Goal: Navigation & Orientation: Find specific page/section

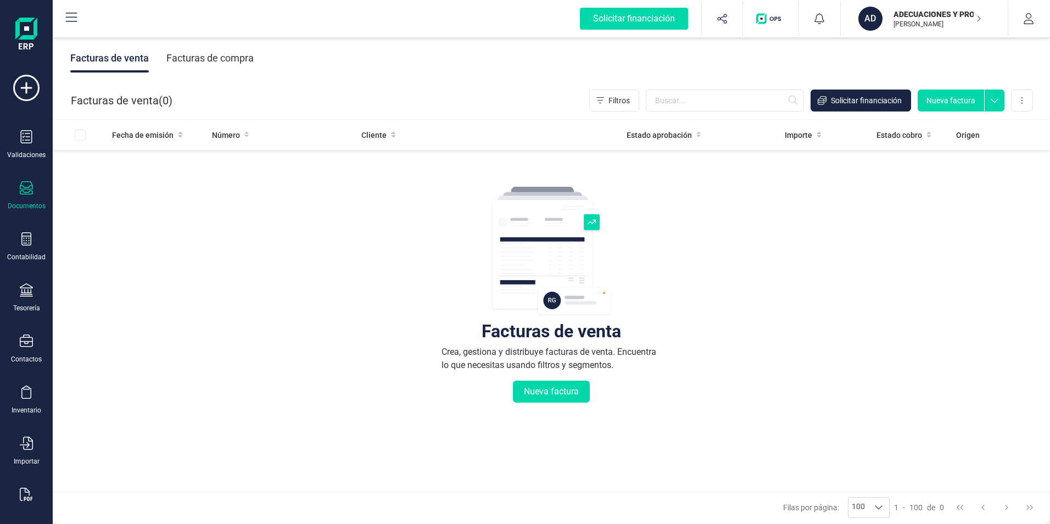
click at [24, 180] on div "Validaciones Documentos Documentos Presupuestos Pedidos Albaranes Facturas Fact…" at bounding box center [26, 300] width 44 height 451
click at [25, 192] on icon at bounding box center [26, 187] width 13 height 13
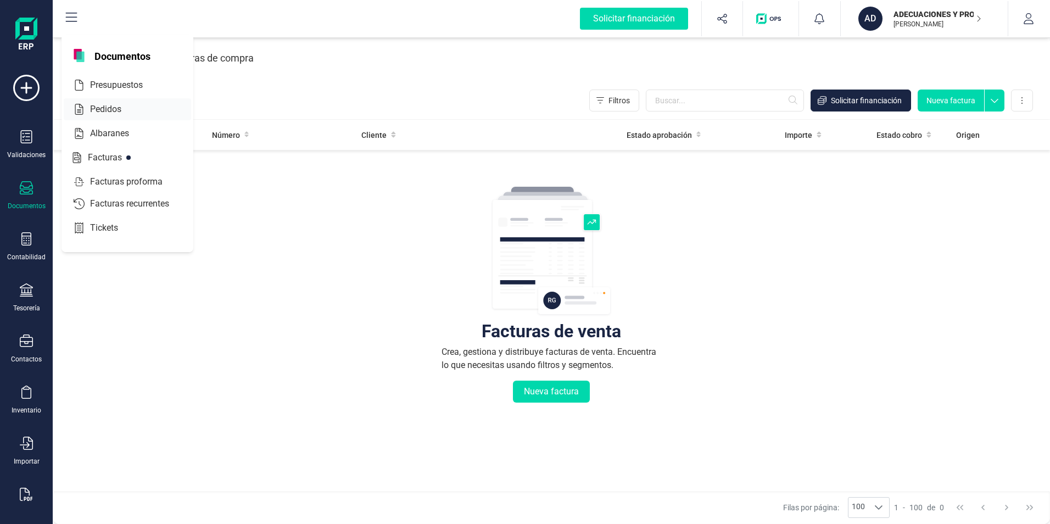
click at [103, 112] on span "Pedidos" at bounding box center [113, 109] width 55 height 13
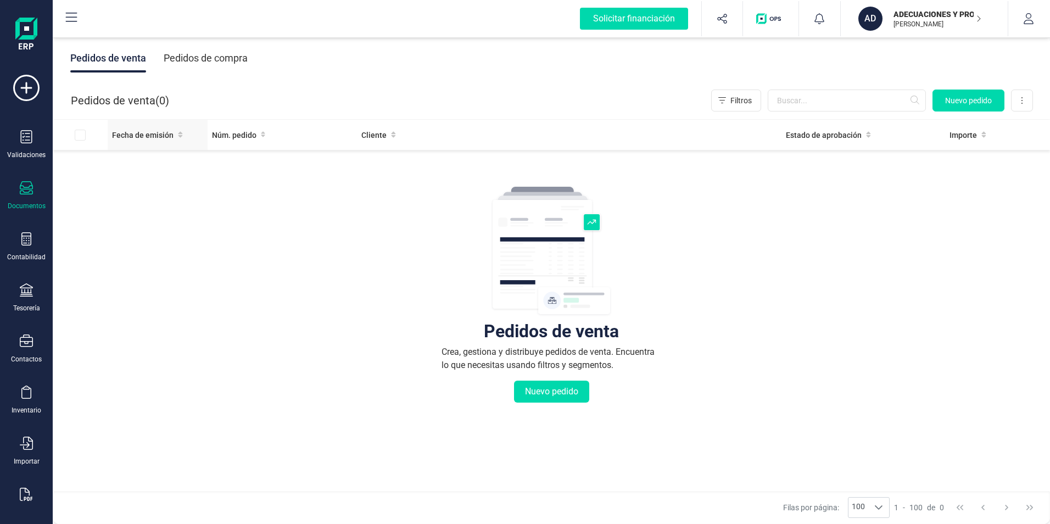
click at [151, 133] on span "Fecha de emisión" at bounding box center [142, 135] width 61 height 11
click at [25, 188] on icon at bounding box center [26, 187] width 13 height 13
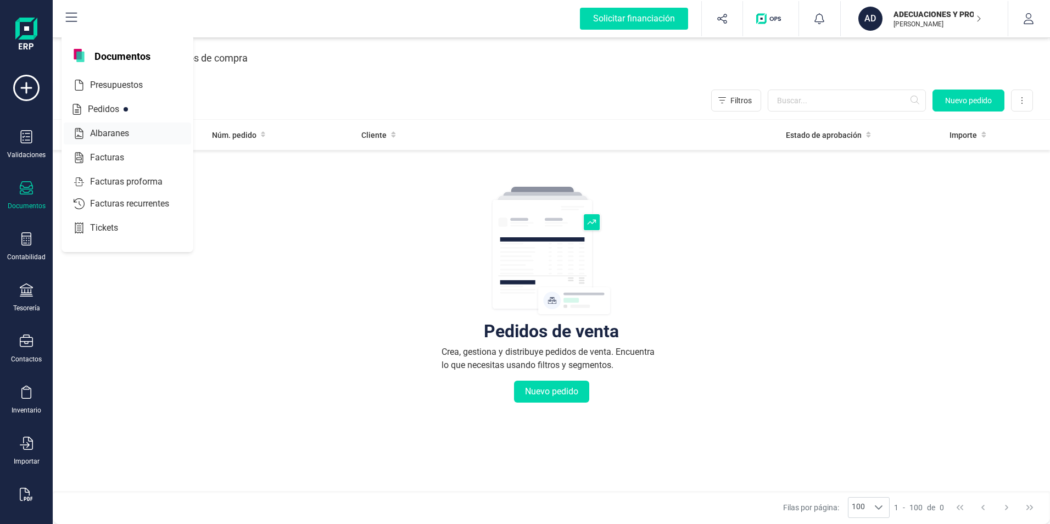
click at [103, 135] on span "Albaranes" at bounding box center [117, 133] width 63 height 13
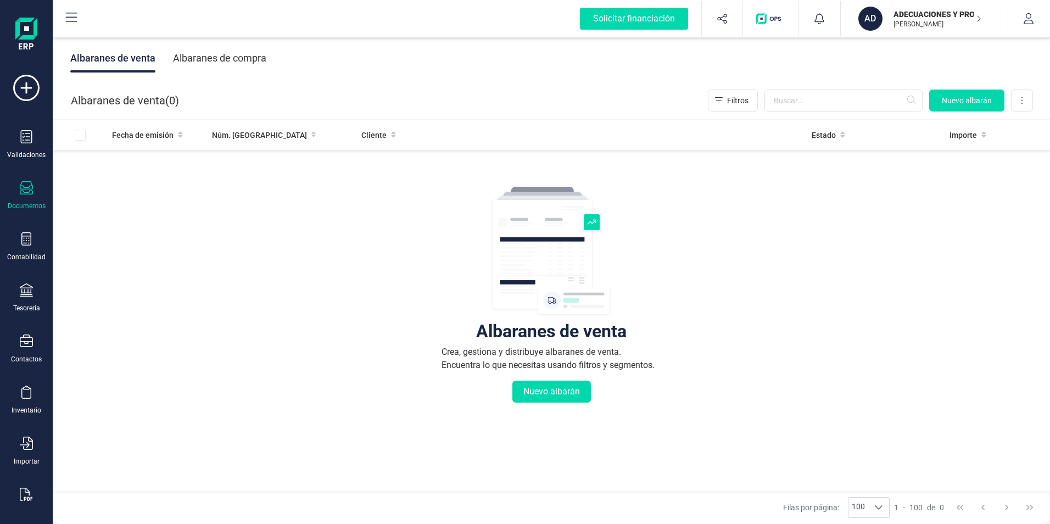
click at [23, 192] on icon at bounding box center [26, 187] width 13 height 13
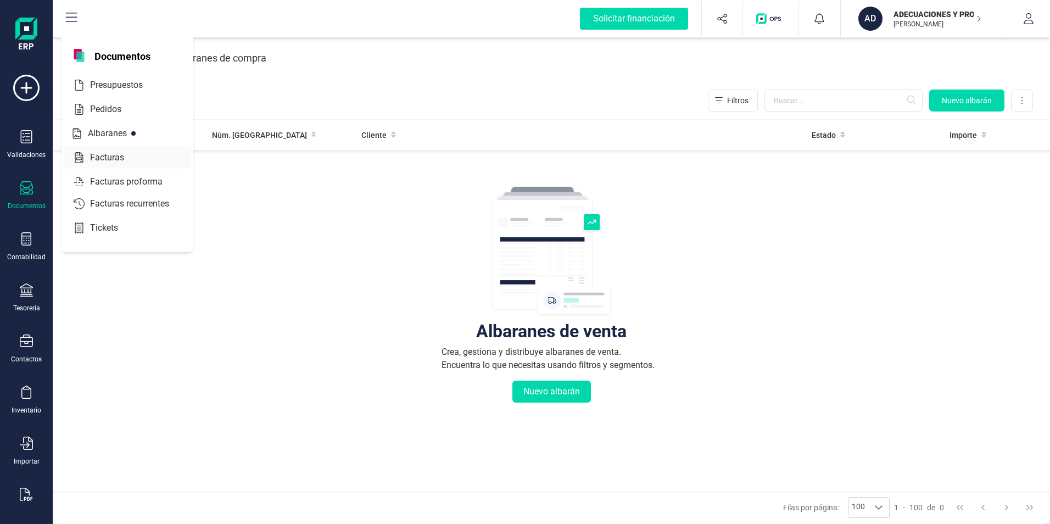
click at [90, 158] on span "Facturas" at bounding box center [115, 157] width 58 height 13
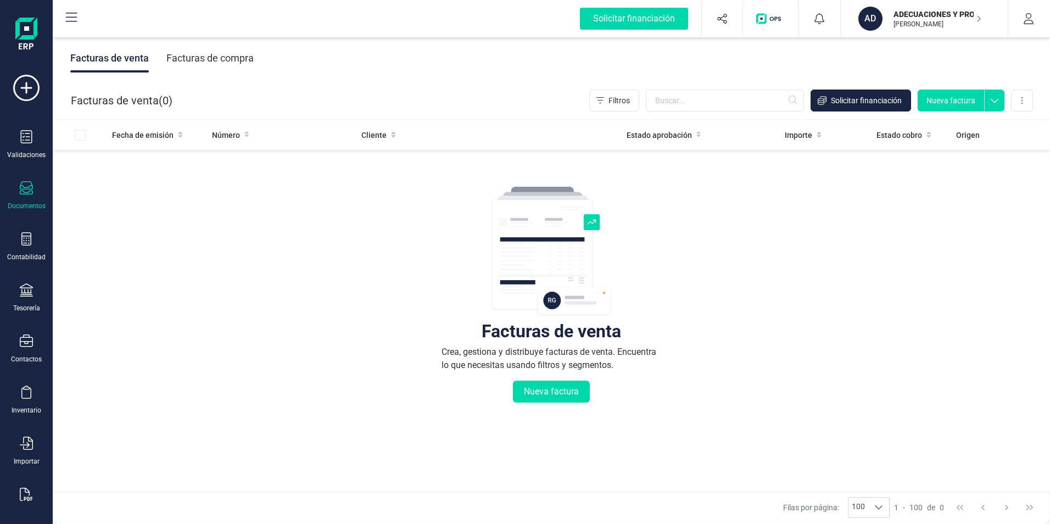
click at [103, 61] on div "Facturas de venta" at bounding box center [109, 58] width 79 height 29
drag, startPoint x: 24, startPoint y: 142, endPoint x: 26, endPoint y: 203, distance: 61.0
click at [26, 203] on div "Validaciones Documentos Documentos Presupuestos Pedidos Albaranes Facturas Fact…" at bounding box center [26, 300] width 44 height 451
click at [24, 193] on icon at bounding box center [26, 187] width 13 height 13
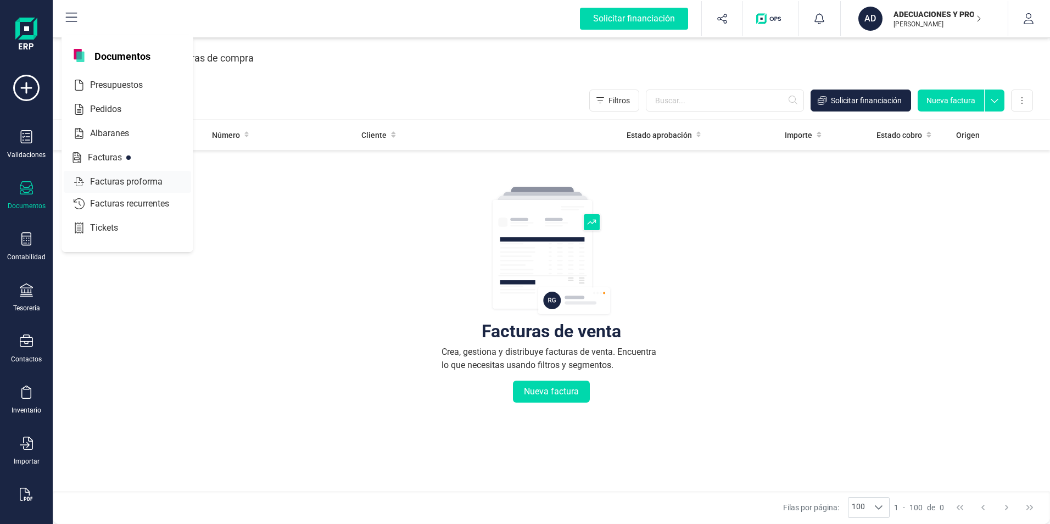
click at [114, 186] on span "Facturas proforma" at bounding box center [134, 181] width 97 height 13
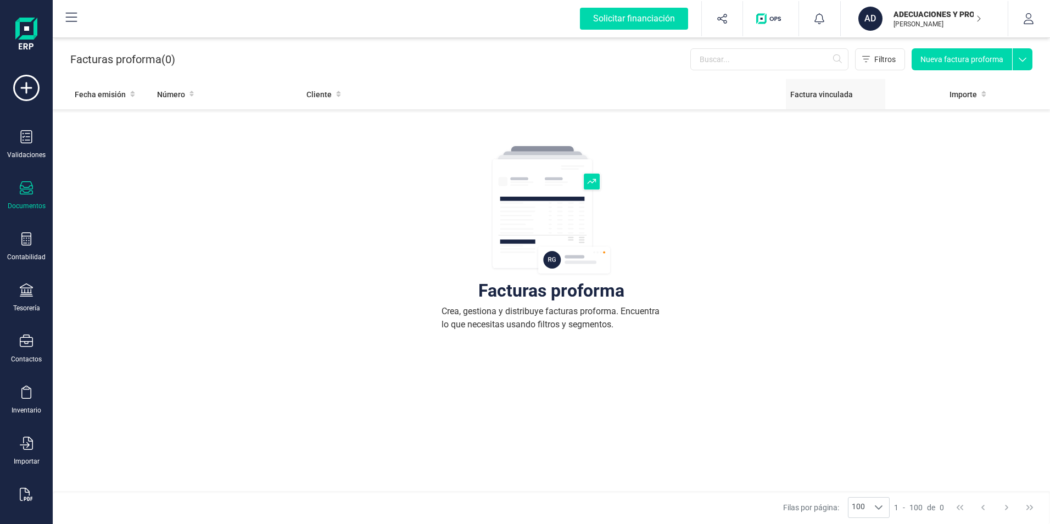
click at [824, 97] on span "Factura vinculada" at bounding box center [821, 94] width 63 height 11
click at [973, 21] on p "[PERSON_NAME]" at bounding box center [937, 24] width 88 height 9
click at [1030, 14] on icon "button" at bounding box center [1028, 18] width 11 height 11
click at [839, 257] on div "Facturas proforma Crea, gestiona y distribuye facturas proforma. Encuentra lo q…" at bounding box center [551, 320] width 953 height 412
click at [33, 494] on div "OCR" at bounding box center [26, 501] width 44 height 29
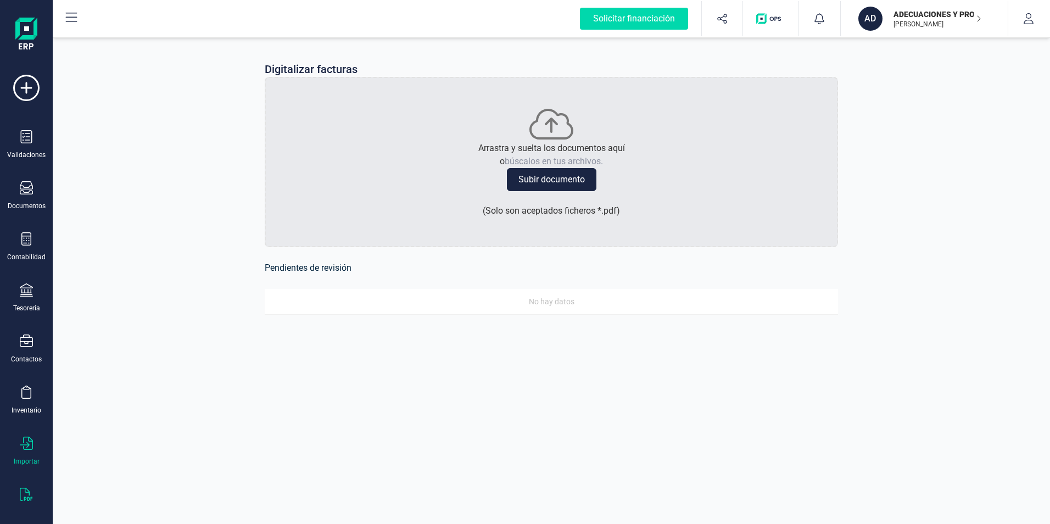
click at [11, 450] on div "Importar" at bounding box center [26, 450] width 44 height 29
click at [20, 395] on icon at bounding box center [26, 391] width 13 height 13
click at [23, 355] on div "Contactos" at bounding box center [26, 359] width 31 height 9
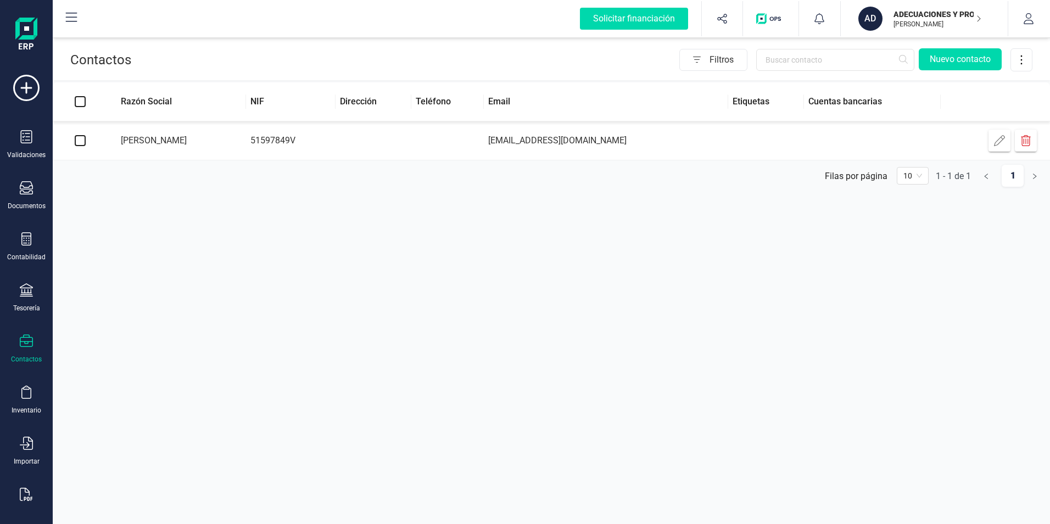
click at [160, 139] on td "[PERSON_NAME]" at bounding box center [177, 140] width 138 height 39
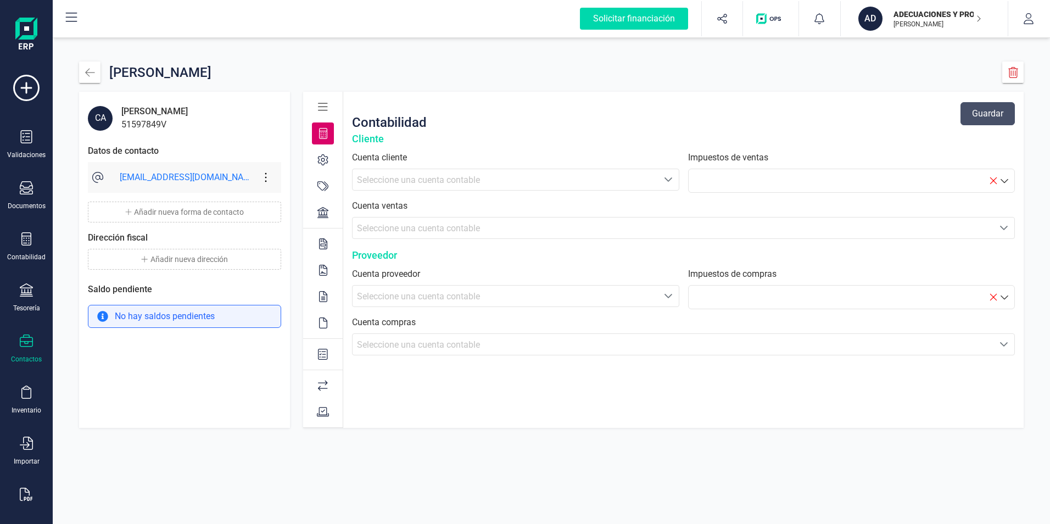
click at [696, 90] on div "[PERSON_NAME] CA [PERSON_NAME] 51597849V Datos de contacto [EMAIL_ADDRESS][DOMA…" at bounding box center [551, 244] width 997 height 419
